Goal: Transaction & Acquisition: Purchase product/service

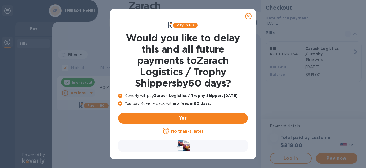
click at [246, 16] on icon at bounding box center [248, 16] width 6 height 6
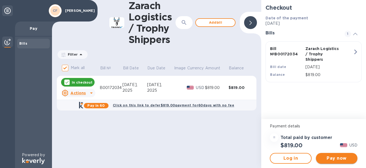
click at [329, 156] on span "Pay now" at bounding box center [337, 158] width 33 height 6
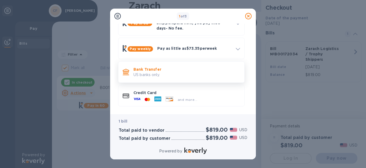
scroll to position [37, 0]
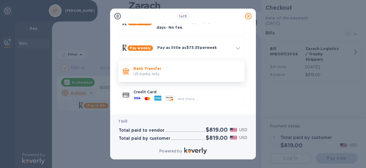
click at [203, 100] on div "Credit Card and more..." at bounding box center [181, 94] width 127 height 21
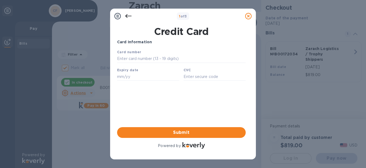
scroll to position [0, 0]
click at [135, 58] on input "text" at bounding box center [181, 59] width 129 height 8
type input "5424 1813 5848 1021"
click at [135, 80] on input "text" at bounding box center [148, 76] width 62 height 8
type input "06/27"
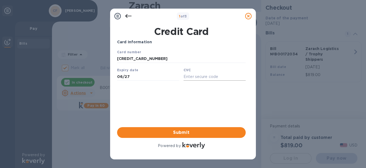
click at [201, 79] on input "text" at bounding box center [215, 76] width 62 height 8
type input "070"
click at [186, 132] on span "Submit" at bounding box center [182, 132] width 120 height 6
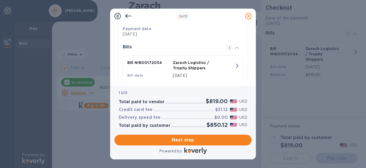
scroll to position [130, 0]
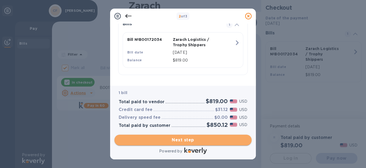
click at [190, 138] on span "Next step" at bounding box center [183, 140] width 129 height 6
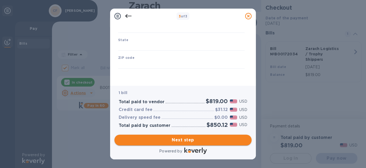
type input "United States"
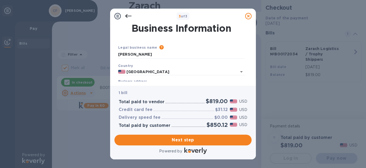
scroll to position [27, 0]
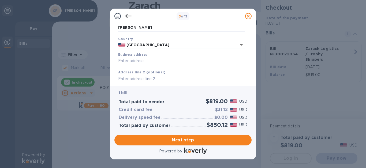
click at [161, 59] on input "Business address" at bounding box center [181, 61] width 127 height 8
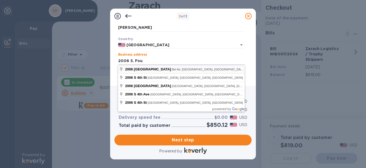
type input "2006 South Fountain Green Road"
type input "Bel Air"
type input "MD"
type input "21015"
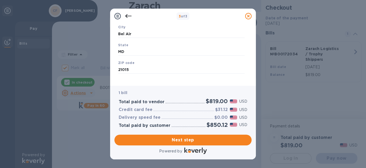
scroll to position [95, 0]
click at [189, 142] on span "Next step" at bounding box center [183, 140] width 129 height 6
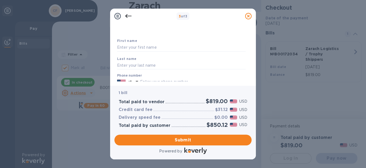
scroll to position [0, 0]
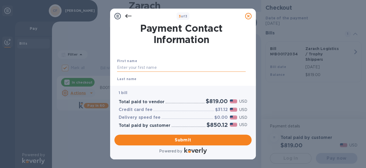
click at [182, 67] on input "text" at bounding box center [181, 68] width 129 height 8
type input "[PERSON_NAME]"
click at [178, 80] on div "Last name" at bounding box center [181, 83] width 133 height 18
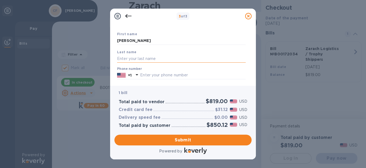
click at [163, 58] on input "text" at bounding box center [181, 58] width 129 height 8
type input "Farace"
click at [162, 74] on input "text" at bounding box center [193, 75] width 106 height 8
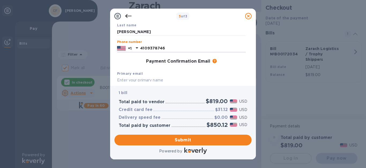
scroll to position [80, 0]
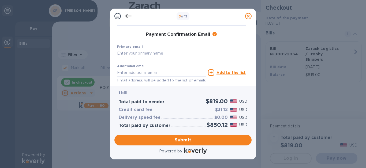
type input "4109378746"
click at [156, 54] on input "text" at bounding box center [181, 53] width 129 height 8
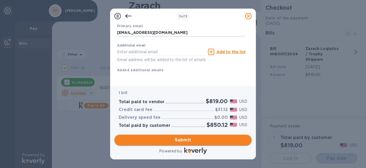
type input "simba416@aol.com"
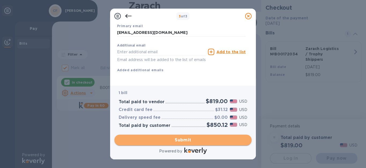
click at [184, 139] on span "Submit" at bounding box center [183, 140] width 129 height 6
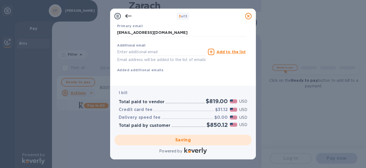
checkbox input "false"
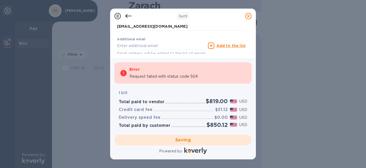
click at [247, 16] on icon at bounding box center [248, 16] width 6 height 6
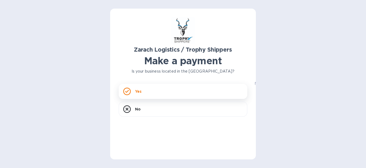
click at [139, 91] on p "Yes" at bounding box center [138, 91] width 6 height 5
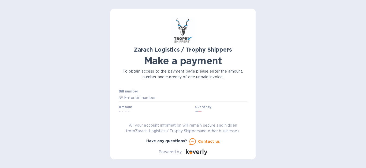
click at [178, 97] on input "text" at bounding box center [185, 98] width 124 height 8
paste input "B00172034"
type input "B00172034"
click at [160, 108] on div "Amount $" at bounding box center [156, 111] width 74 height 12
click at [245, 93] on div "Bill number № B00172034 Amount $ Currency USD Business name Go to payment page" at bounding box center [183, 120] width 131 height 64
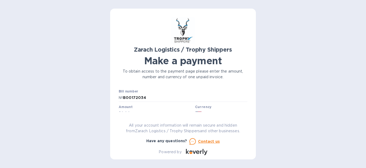
scroll to position [5, 0]
click at [172, 109] on input "text" at bounding box center [157, 108] width 72 height 8
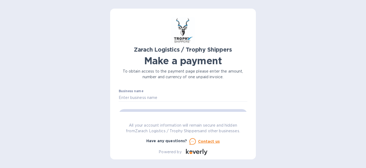
scroll to position [35, 0]
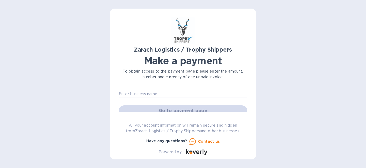
type input "819.00"
click at [196, 98] on div at bounding box center [183, 98] width 129 height 1
click at [196, 96] on input "text" at bounding box center [183, 94] width 129 height 8
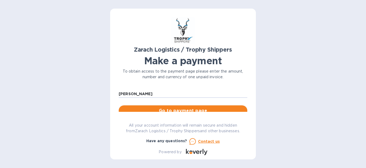
type input "[PERSON_NAME]"
click at [187, 107] on button "Go to payment page" at bounding box center [183, 110] width 129 height 11
